Goal: Information Seeking & Learning: Learn about a topic

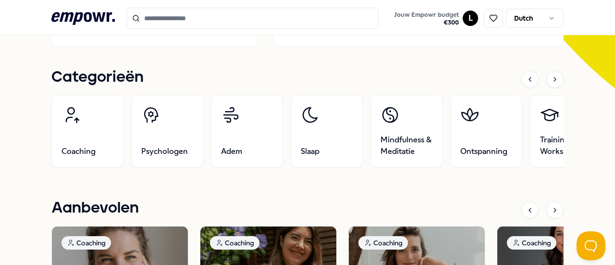
scroll to position [272, 0]
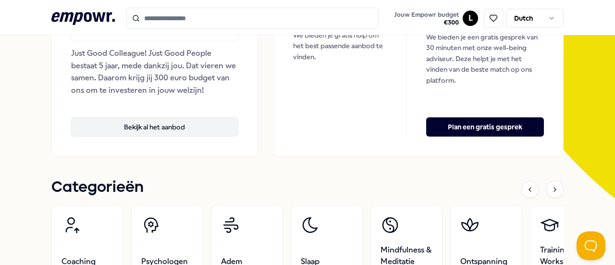
click at [173, 127] on button "Bekijk al het aanbod" at bounding box center [154, 126] width 167 height 19
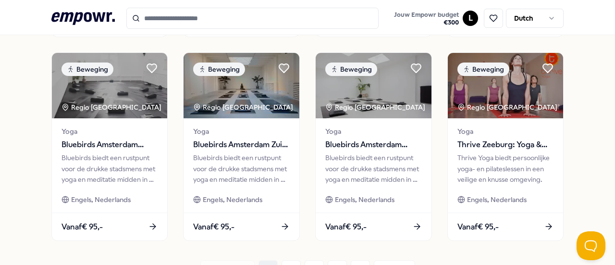
scroll to position [476, 0]
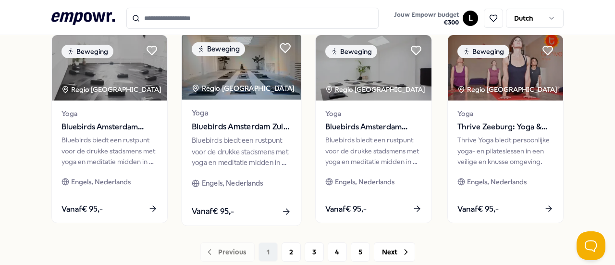
click at [257, 135] on div "Bluebirds biedt een rustpunt voor de drukke stadsmens met yoga en meditatie mid…" at bounding box center [241, 151] width 99 height 33
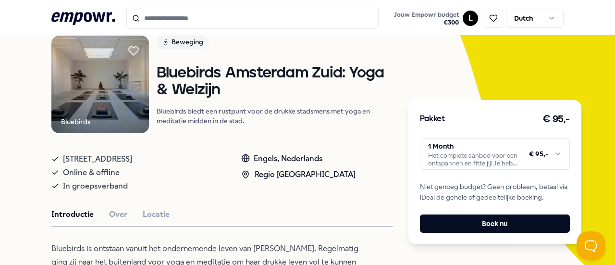
scroll to position [73, 0]
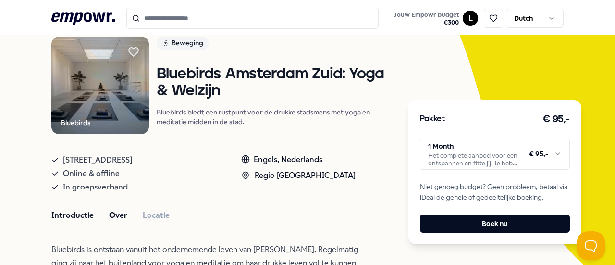
click at [120, 213] on button "Over" at bounding box center [118, 215] width 18 height 12
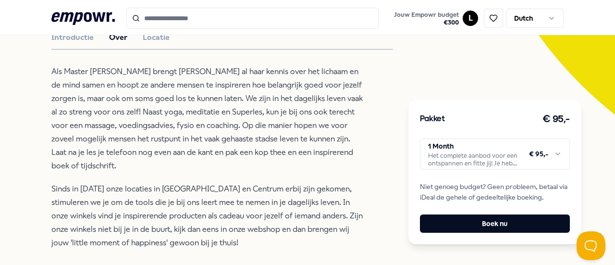
scroll to position [251, 0]
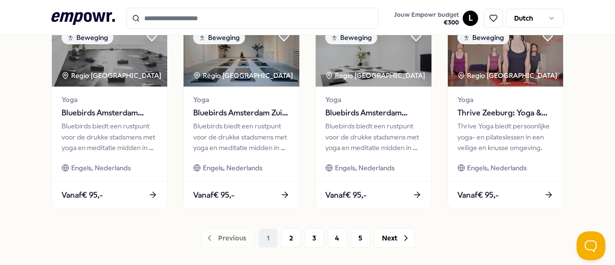
scroll to position [507, 0]
click at [287, 232] on button "2" at bounding box center [290, 237] width 19 height 19
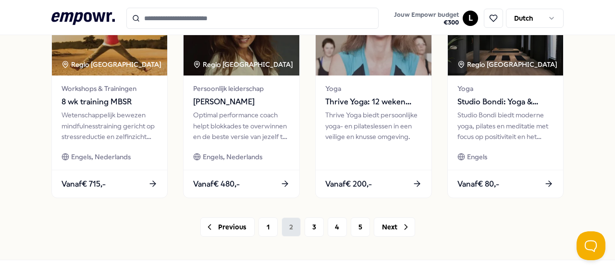
scroll to position [551, 0]
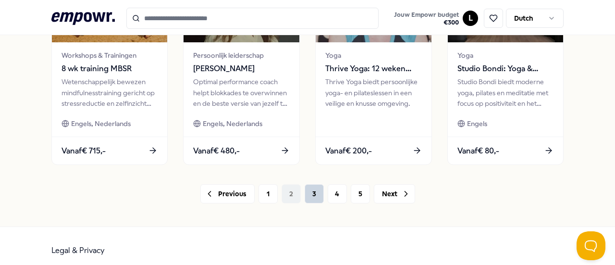
click at [311, 188] on button "3" at bounding box center [314, 193] width 19 height 19
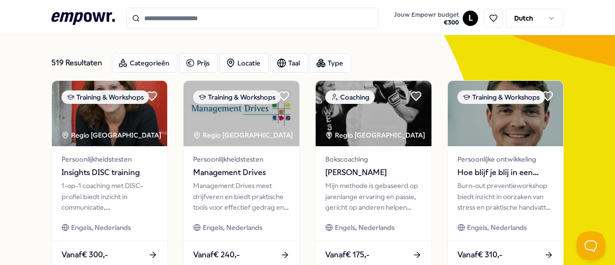
scroll to position [43, 0]
